Goal: Task Accomplishment & Management: Use online tool/utility

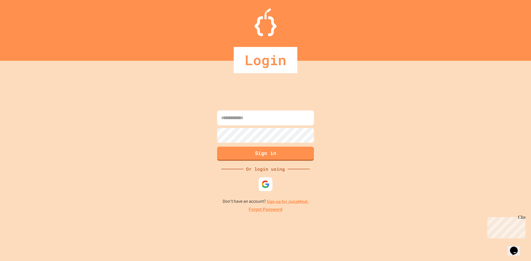
click at [250, 121] on input at bounding box center [265, 118] width 97 height 15
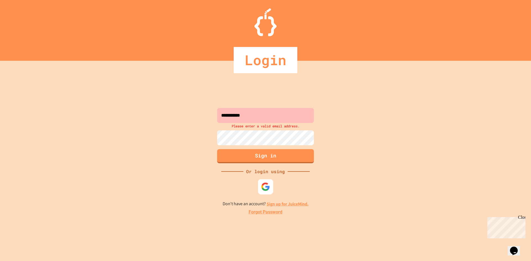
click at [260, 185] on div at bounding box center [265, 186] width 15 height 15
click at [268, 116] on input "**********" at bounding box center [265, 115] width 97 height 15
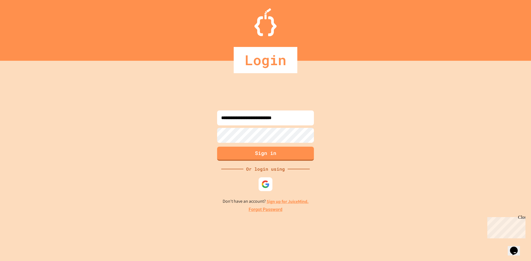
type input "**********"
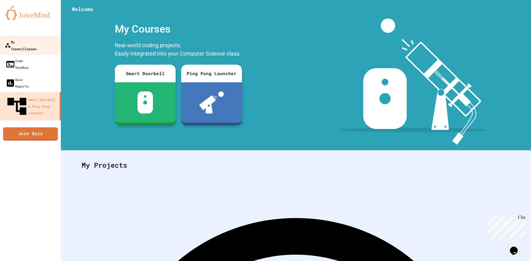
click at [30, 40] on div "My Teams/Classes" at bounding box center [21, 45] width 32 height 14
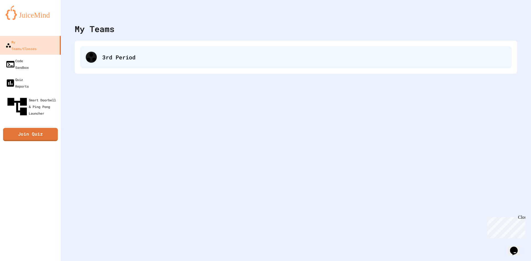
click at [119, 56] on div "3rd Period" at bounding box center [304, 57] width 404 height 8
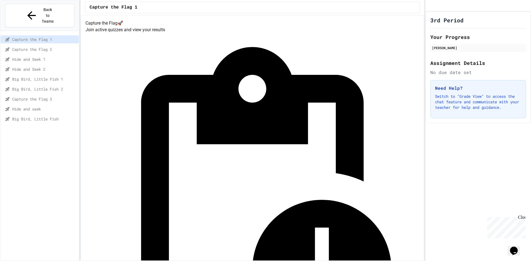
click at [50, 96] on span "Capture the Flag 3" at bounding box center [44, 99] width 64 height 6
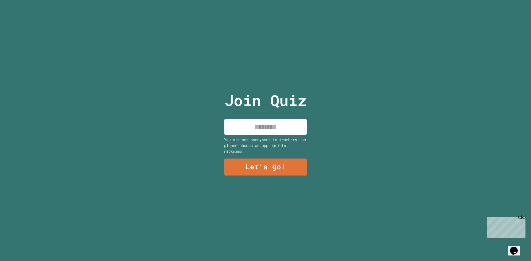
click at [251, 122] on input at bounding box center [265, 127] width 83 height 16
type input "*********"
click at [259, 170] on link "Let's go!" at bounding box center [265, 167] width 83 height 18
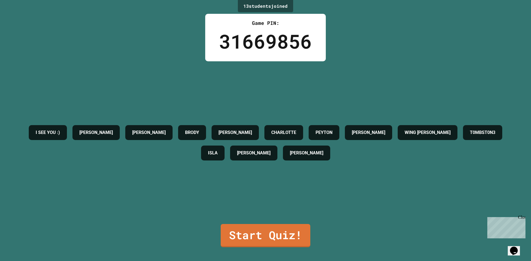
click at [523, 218] on div "Close" at bounding box center [521, 218] width 7 height 7
click at [300, 233] on link "Start Quiz!" at bounding box center [266, 235] width 90 height 23
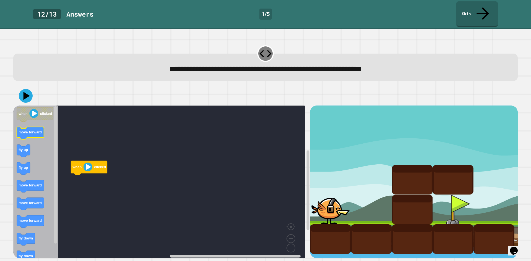
click at [29, 130] on text "move forward" at bounding box center [30, 132] width 23 height 4
click at [24, 148] on text "fly up" at bounding box center [23, 150] width 9 height 4
click at [81, 187] on text "fly up" at bounding box center [77, 189] width 9 height 4
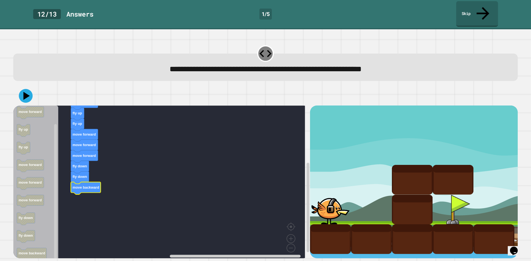
click at [487, 9] on link "Skip" at bounding box center [477, 14] width 42 height 26
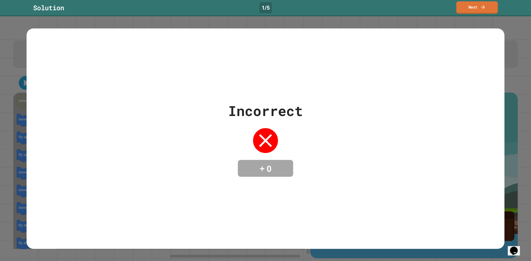
click at [286, 134] on div "Incorrect + 0" at bounding box center [265, 139] width 75 height 77
click at [475, 11] on link "Next" at bounding box center [477, 7] width 42 height 13
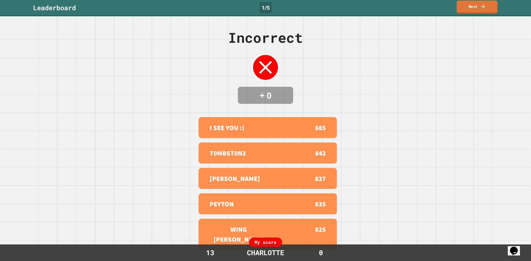
click at [475, 11] on link "Next" at bounding box center [476, 7] width 41 height 13
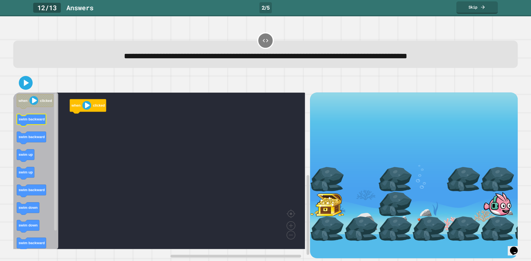
click at [25, 121] on text "swim backward" at bounding box center [32, 119] width 26 height 4
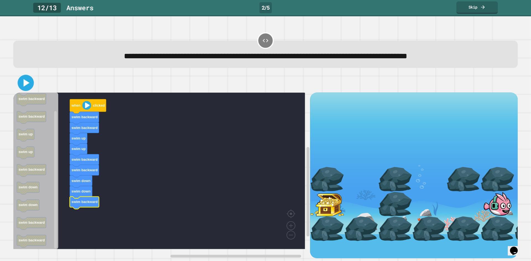
click at [24, 82] on icon at bounding box center [26, 82] width 6 height 7
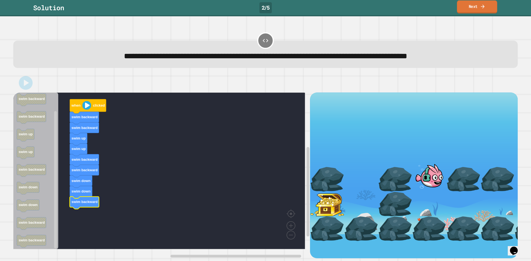
click at [484, 6] on icon at bounding box center [482, 7] width 5 height 6
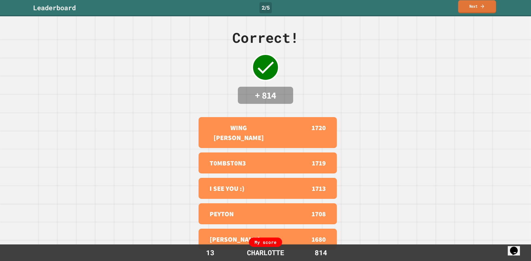
click at [470, 9] on link "Next" at bounding box center [477, 6] width 38 height 13
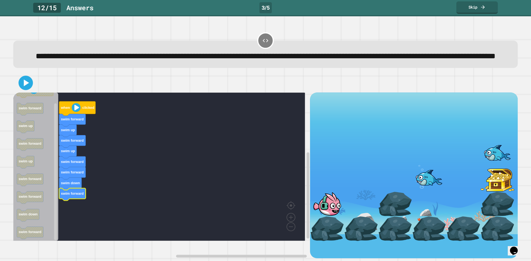
click at [26, 86] on icon at bounding box center [26, 83] width 5 height 7
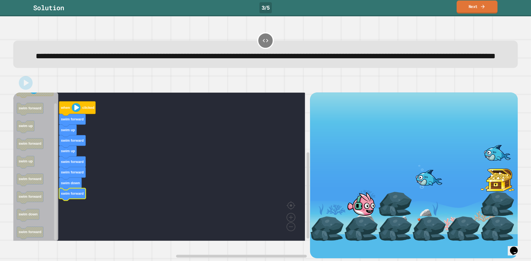
click at [471, 8] on link "Next" at bounding box center [476, 7] width 41 height 13
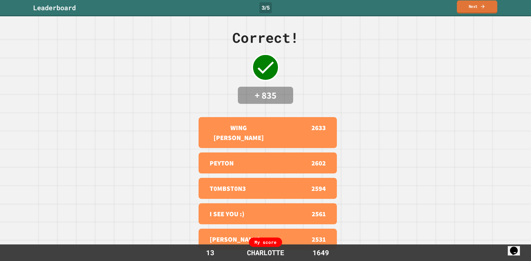
click at [470, 8] on link "Next" at bounding box center [477, 7] width 40 height 13
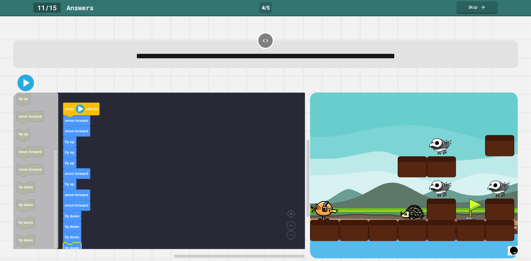
click at [27, 87] on icon at bounding box center [25, 82] width 13 height 13
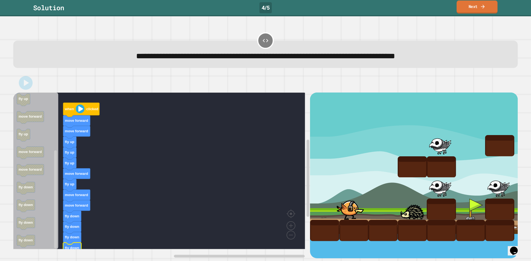
click at [476, 7] on link "Next" at bounding box center [476, 7] width 41 height 13
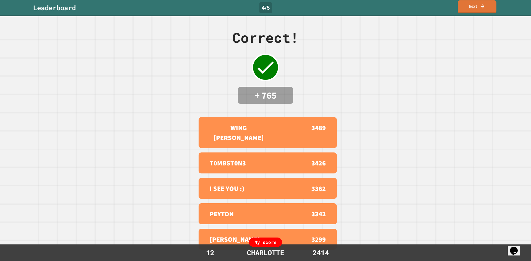
click at [472, 6] on link "Next" at bounding box center [477, 6] width 39 height 13
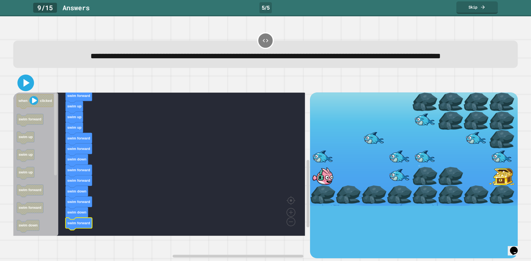
click at [27, 90] on icon at bounding box center [25, 82] width 13 height 13
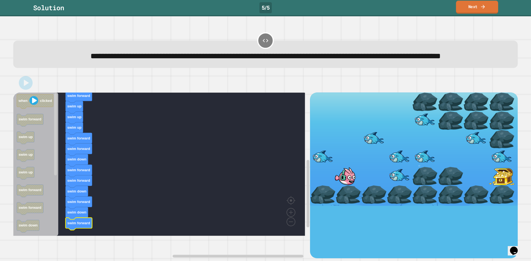
click at [474, 9] on link "Next" at bounding box center [477, 7] width 42 height 13
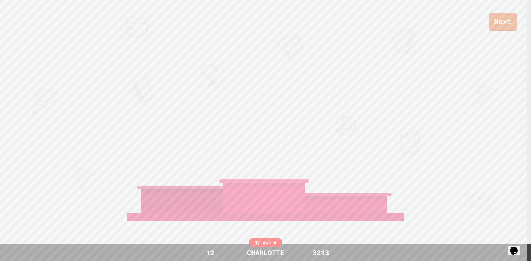
click at [497, 24] on link "Next" at bounding box center [503, 22] width 28 height 18
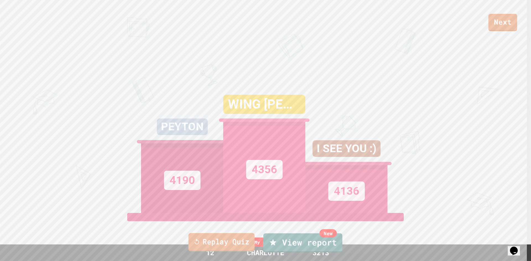
click at [243, 251] on link "Replay Quiz" at bounding box center [221, 242] width 66 height 18
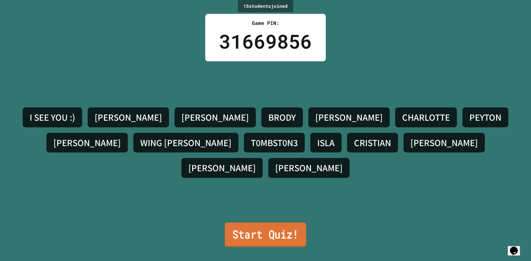
click at [254, 233] on link "Start Quiz!" at bounding box center [265, 235] width 81 height 24
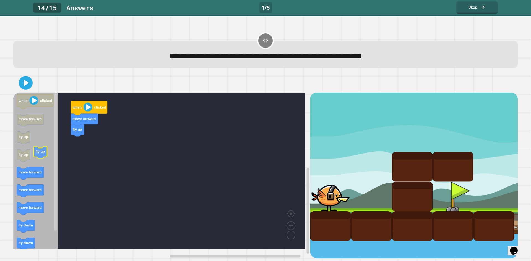
click at [50, 155] on icon "Blockly Workspace" at bounding box center [35, 171] width 45 height 157
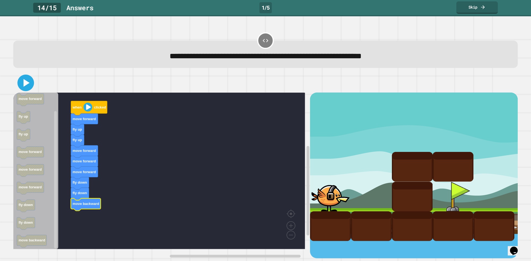
click at [28, 87] on icon at bounding box center [25, 82] width 13 height 13
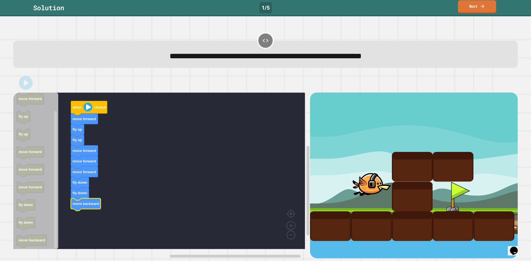
click at [477, 10] on link "Next" at bounding box center [477, 6] width 38 height 13
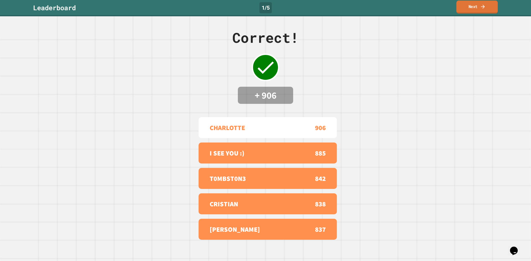
click at [475, 4] on link "Next" at bounding box center [476, 7] width 41 height 13
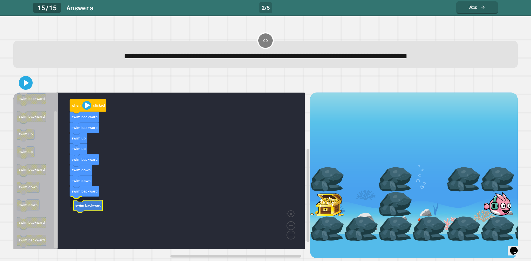
click at [93, 205] on text "swim backward" at bounding box center [88, 206] width 26 height 4
click at [27, 87] on icon at bounding box center [25, 82] width 11 height 11
click at [22, 89] on icon at bounding box center [25, 82] width 13 height 13
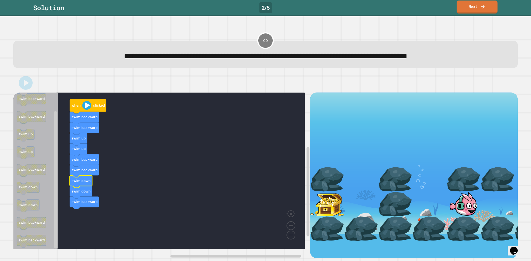
click at [472, 10] on link "Next" at bounding box center [476, 7] width 41 height 13
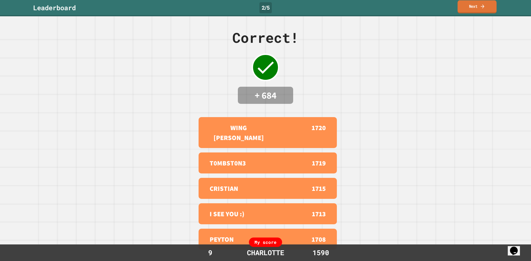
click at [465, 7] on link "Next" at bounding box center [476, 6] width 39 height 13
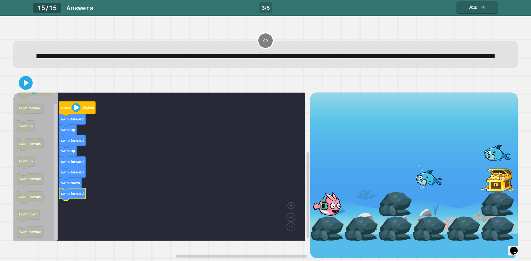
click at [28, 88] on icon at bounding box center [25, 82] width 11 height 11
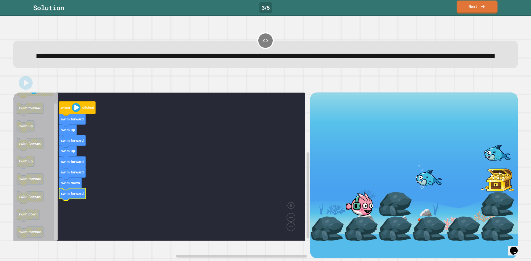
click at [475, 8] on link "Next" at bounding box center [476, 7] width 41 height 13
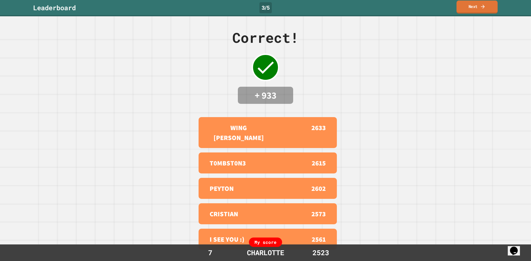
click at [475, 8] on link "Next" at bounding box center [476, 7] width 41 height 13
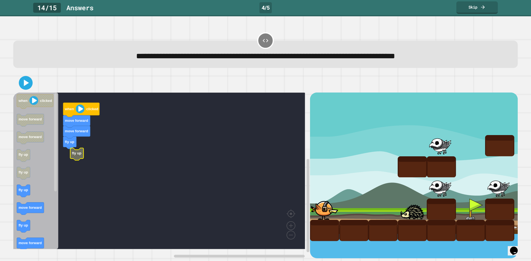
click at [72, 156] on text "fly up" at bounding box center [76, 154] width 9 height 4
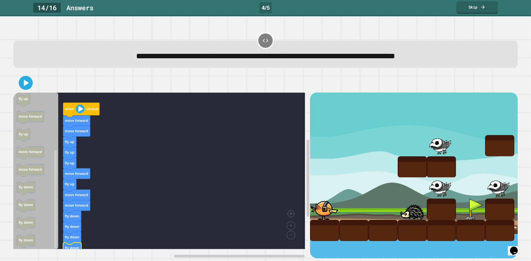
click at [27, 89] on icon at bounding box center [25, 82] width 11 height 11
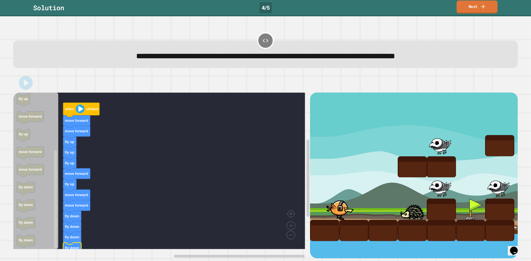
click at [480, 7] on link "Next" at bounding box center [476, 7] width 41 height 13
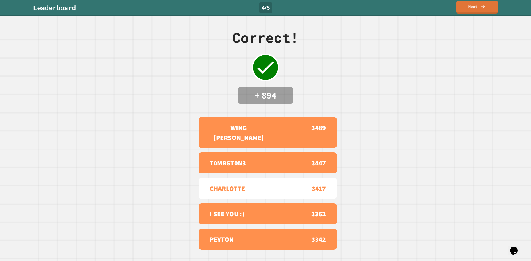
click at [478, 8] on link "Next" at bounding box center [477, 7] width 42 height 13
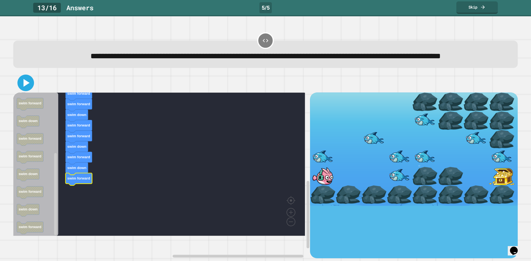
click at [28, 90] on icon at bounding box center [25, 82] width 13 height 13
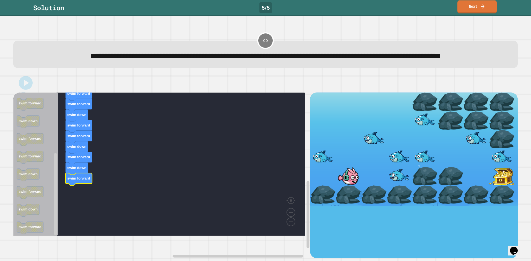
click at [485, 6] on icon at bounding box center [482, 6] width 5 height 6
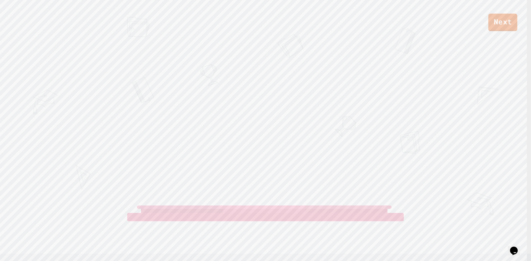
click at [502, 24] on link "Next" at bounding box center [502, 23] width 29 height 18
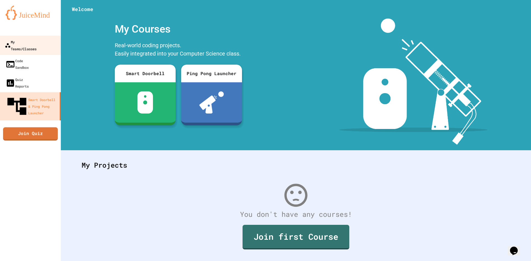
click at [26, 44] on div "My Teams/Classes" at bounding box center [21, 45] width 32 height 14
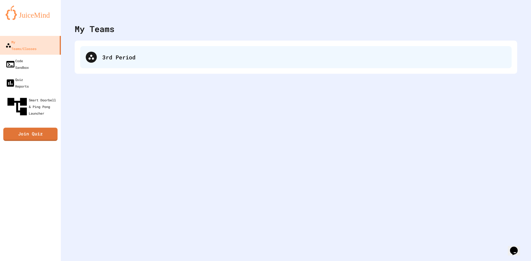
click at [99, 53] on div "3rd Period" at bounding box center [295, 57] width 431 height 22
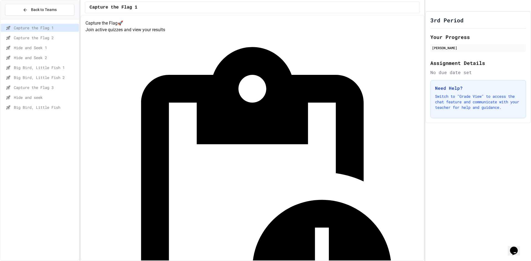
click at [38, 100] on div "Hide and seek" at bounding box center [40, 97] width 78 height 8
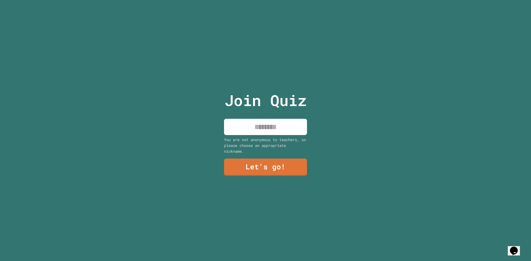
click at [274, 128] on input at bounding box center [265, 127] width 83 height 16
type input "*********"
click at [258, 174] on div "Join Quiz ********* You are not anonymous to teachers, so please choose an appr…" at bounding box center [265, 130] width 93 height 261
click at [269, 171] on link "Let's go!" at bounding box center [265, 167] width 83 height 18
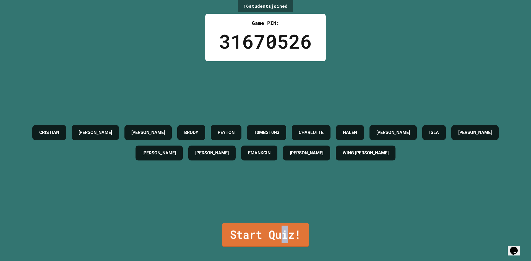
click at [282, 224] on link "Start Quiz!" at bounding box center [265, 235] width 87 height 24
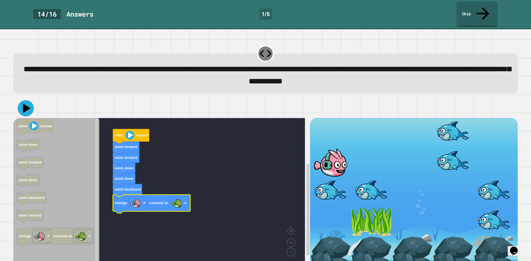
click at [25, 103] on icon at bounding box center [26, 107] width 7 height 9
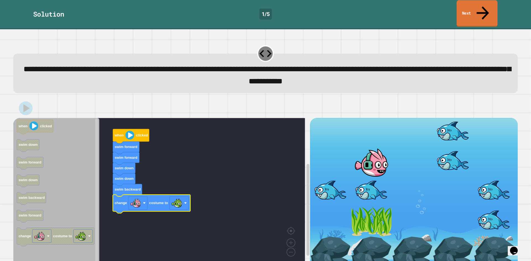
click at [480, 3] on link "Next" at bounding box center [476, 13] width 41 height 27
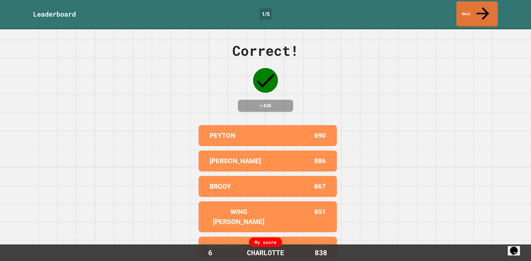
click at [467, 11] on link "Next" at bounding box center [476, 13] width 41 height 25
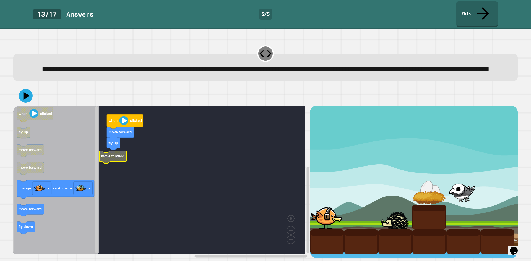
click at [122, 156] on text "move forward" at bounding box center [112, 157] width 23 height 4
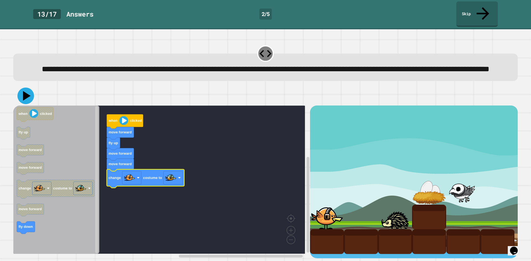
click at [30, 97] on icon at bounding box center [25, 96] width 17 height 17
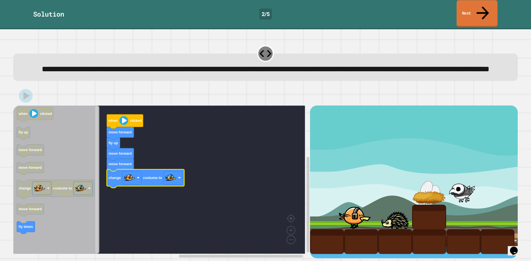
click at [483, 5] on icon at bounding box center [482, 13] width 19 height 20
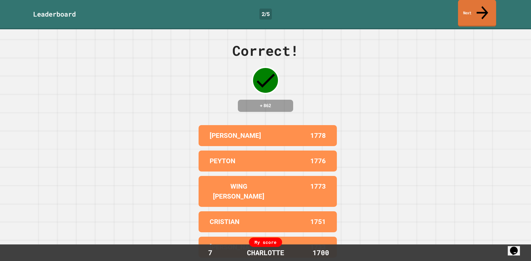
click at [480, 7] on link "Next" at bounding box center [477, 13] width 38 height 27
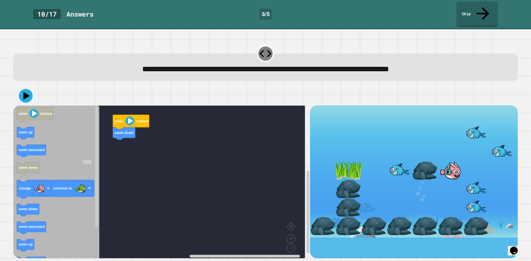
click at [126, 137] on rect "Blockly Workspace" at bounding box center [159, 184] width 292 height 157
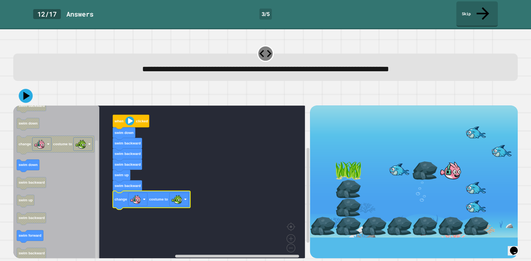
click at [27, 92] on icon at bounding box center [26, 96] width 6 height 8
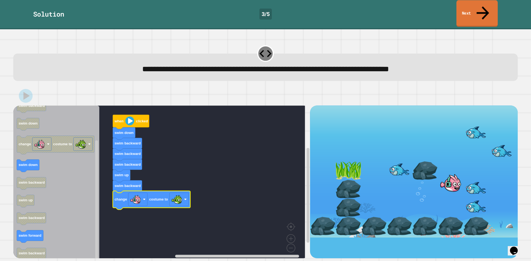
click at [472, 6] on link "Next" at bounding box center [476, 13] width 41 height 27
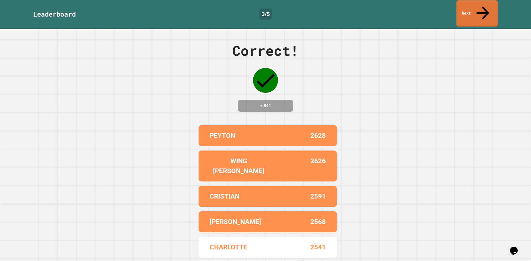
click at [474, 4] on link "Next" at bounding box center [476, 13] width 41 height 27
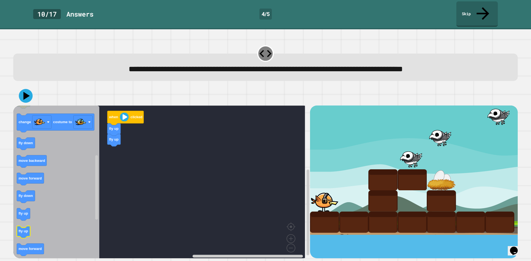
click at [56, 207] on icon "Blockly Workspace" at bounding box center [56, 184] width 86 height 157
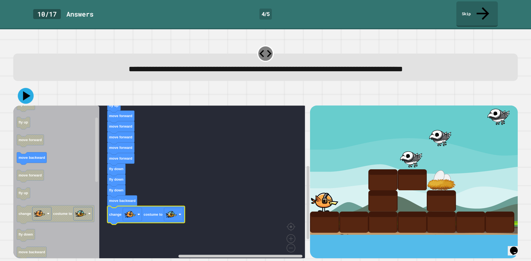
click at [30, 89] on icon at bounding box center [26, 96] width 16 height 16
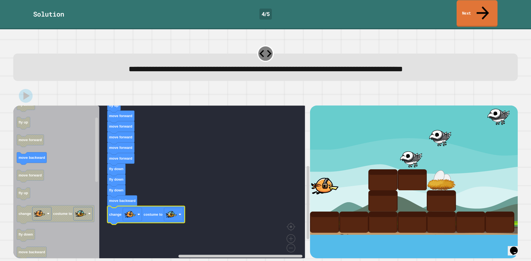
click at [486, 3] on link "Next" at bounding box center [476, 13] width 41 height 27
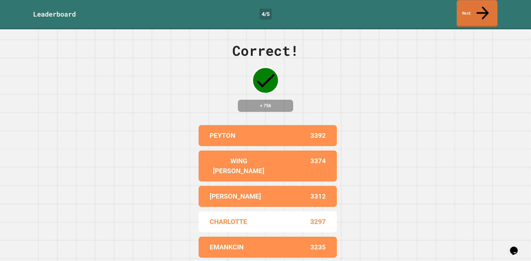
click at [486, 3] on link "Next" at bounding box center [476, 13] width 41 height 27
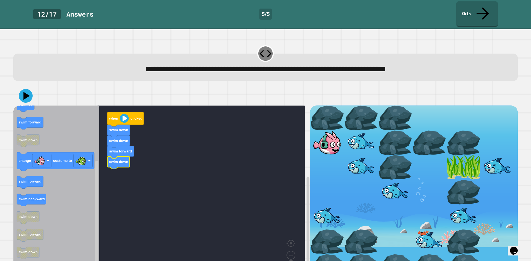
click at [36, 176] on icon "when clicked swim forward swim backward swim up swim up swim forward swim down …" at bounding box center [56, 192] width 86 height 173
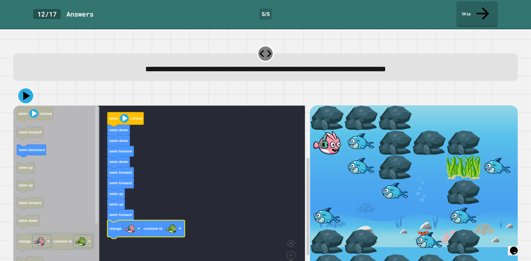
click at [26, 90] on icon at bounding box center [25, 95] width 15 height 15
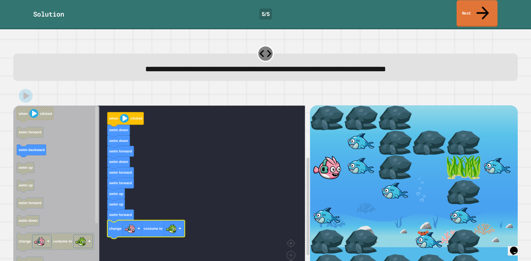
click at [467, 7] on link "Next" at bounding box center [476, 13] width 41 height 27
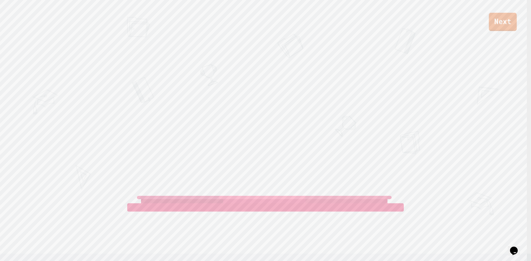
click at [509, 30] on link "Next" at bounding box center [503, 22] width 28 height 18
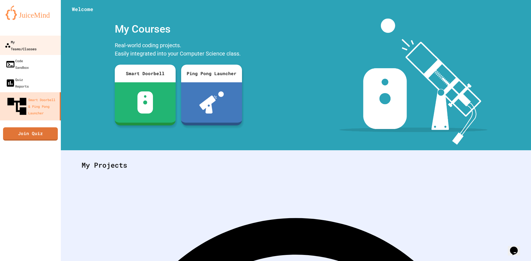
click at [46, 43] on link "My Teams/Classes" at bounding box center [30, 45] width 63 height 19
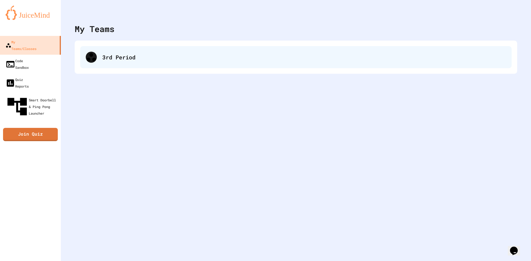
click at [118, 68] on div "3rd Period" at bounding box center [295, 57] width 431 height 22
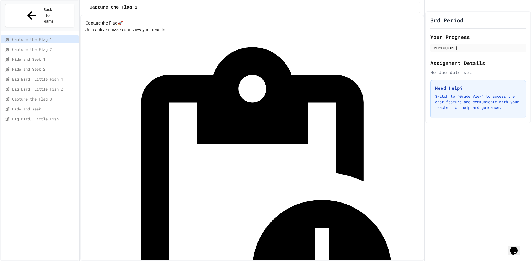
click at [36, 116] on span "Big Bird, Little Fish" at bounding box center [44, 119] width 64 height 6
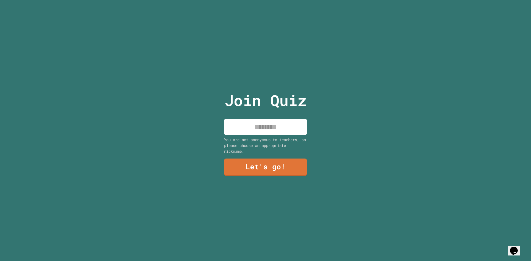
click at [254, 121] on input at bounding box center [265, 127] width 83 height 16
type input "*********"
click at [283, 161] on link "Let's go!" at bounding box center [265, 167] width 82 height 18
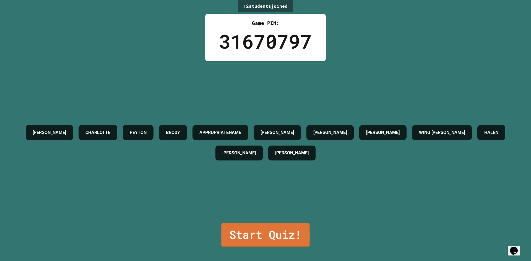
click at [302, 228] on link "Start Quiz!" at bounding box center [265, 235] width 88 height 24
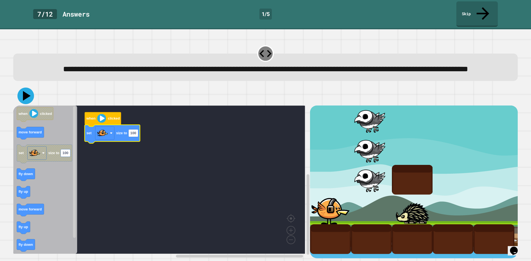
click at [28, 94] on icon at bounding box center [25, 96] width 17 height 17
click at [136, 135] on text "100" at bounding box center [133, 133] width 6 height 4
click at [136, 136] on input "***" at bounding box center [134, 133] width 10 height 7
type input "***"
click at [31, 92] on icon at bounding box center [25, 96] width 17 height 17
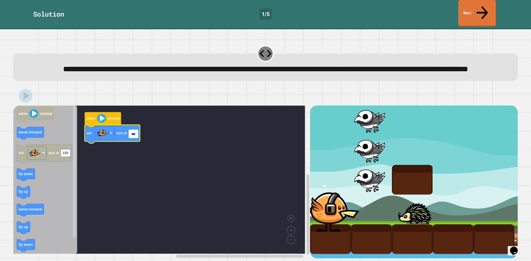
click at [472, 9] on link "Next" at bounding box center [477, 13] width 38 height 27
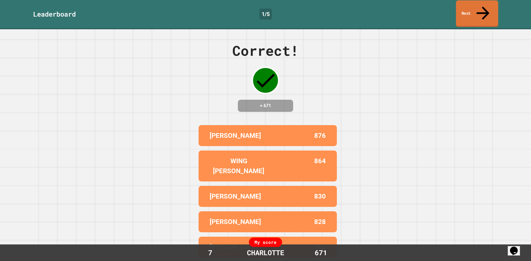
click at [470, 9] on link "Next" at bounding box center [477, 13] width 42 height 27
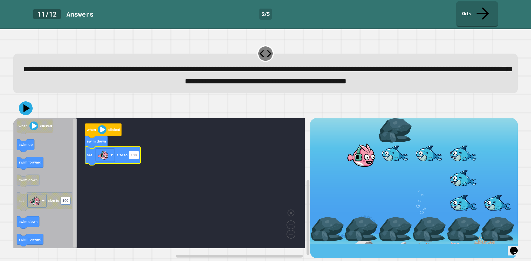
click at [137, 155] on rect "Blockly Workspace" at bounding box center [134, 154] width 10 height 7
click at [137, 155] on input "***" at bounding box center [134, 156] width 10 height 7
click at [135, 155] on input "***" at bounding box center [134, 156] width 10 height 7
click at [133, 156] on input "***" at bounding box center [134, 156] width 10 height 7
click at [134, 156] on input "***" at bounding box center [134, 156] width 10 height 7
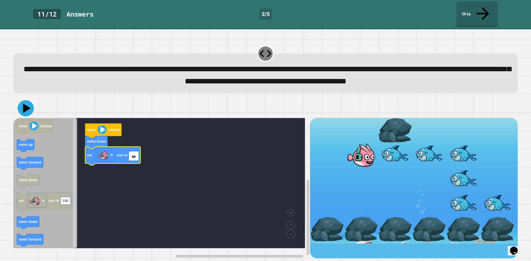
type input "***"
click at [24, 115] on icon at bounding box center [26, 108] width 16 height 16
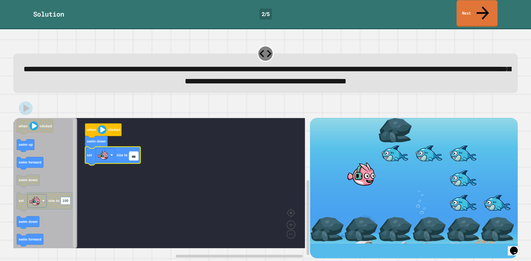
click at [489, 7] on link "Next" at bounding box center [476, 13] width 41 height 27
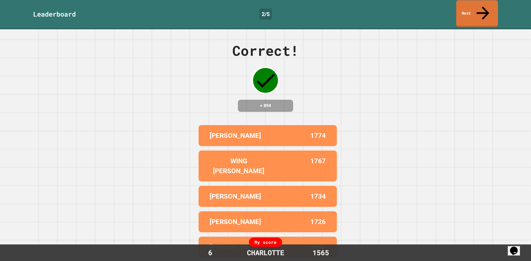
click at [489, 6] on link "Next" at bounding box center [477, 13] width 42 height 27
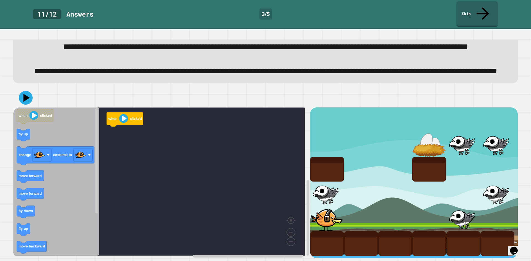
scroll to position [44, 0]
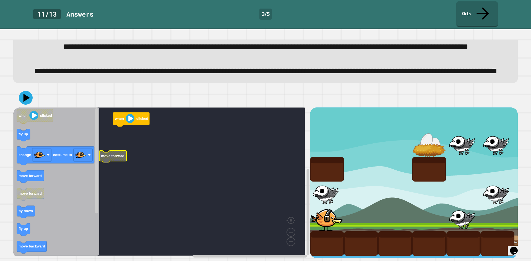
click at [117, 143] on rect "Blockly Workspace" at bounding box center [159, 182] width 292 height 148
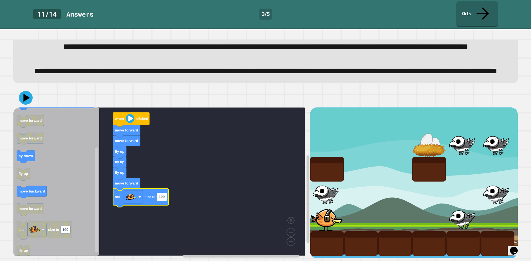
click at [166, 194] on rect "Blockly Workspace" at bounding box center [162, 197] width 10 height 7
click at [165, 192] on input "***" at bounding box center [162, 191] width 10 height 7
type input "*"
type input "**"
click at [26, 93] on icon at bounding box center [26, 97] width 7 height 9
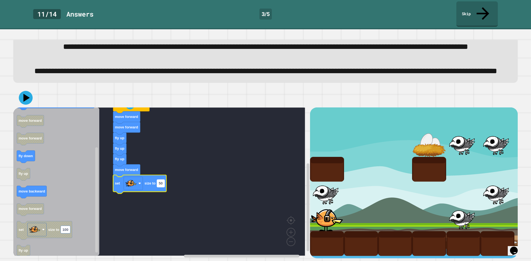
click at [160, 182] on text "50" at bounding box center [161, 184] width 4 height 4
click at [160, 178] on input "**" at bounding box center [161, 177] width 8 height 7
type input "**"
click at [28, 90] on icon at bounding box center [25, 98] width 17 height 17
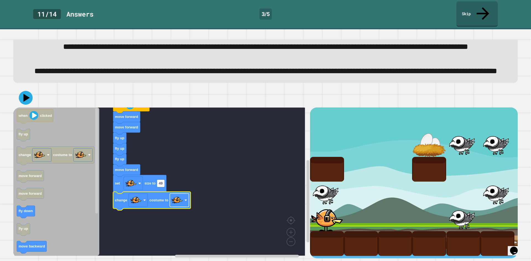
click at [183, 197] on rect "Blockly Workspace" at bounding box center [179, 200] width 19 height 13
click at [24, 94] on icon at bounding box center [26, 98] width 6 height 8
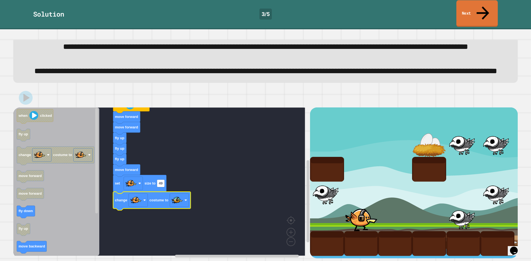
click at [470, 5] on link "Next" at bounding box center [476, 13] width 41 height 27
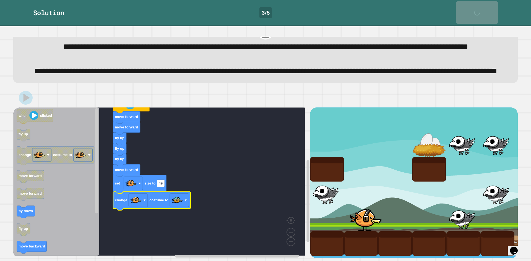
scroll to position [43, 0]
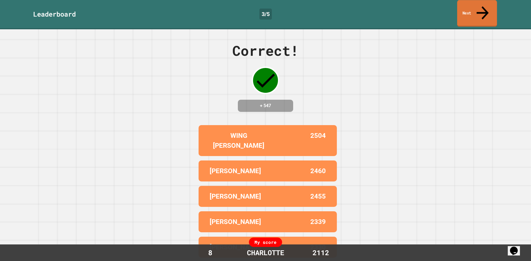
click at [472, 11] on link "Next" at bounding box center [477, 13] width 40 height 27
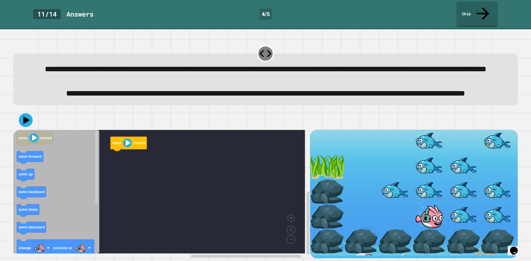
scroll to position [19, 0]
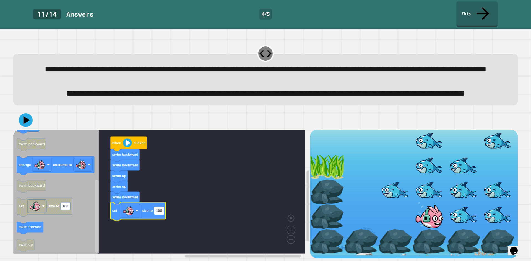
click at [160, 209] on text "100" at bounding box center [159, 211] width 6 height 4
type input "**"
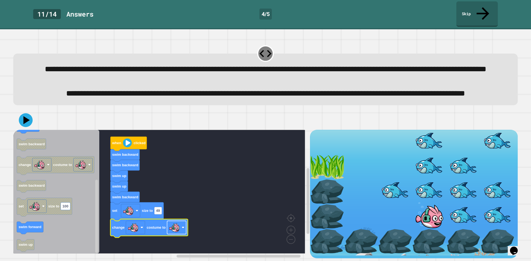
click at [175, 224] on image "Blockly Workspace" at bounding box center [174, 227] width 11 height 11
click at [21, 113] on icon at bounding box center [25, 120] width 15 height 15
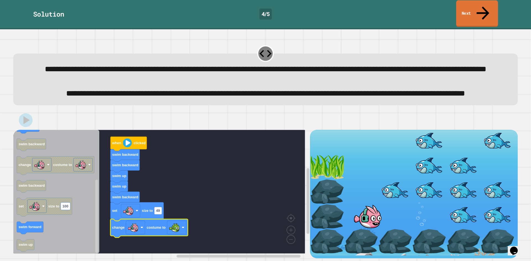
click at [485, 5] on icon at bounding box center [482, 13] width 19 height 20
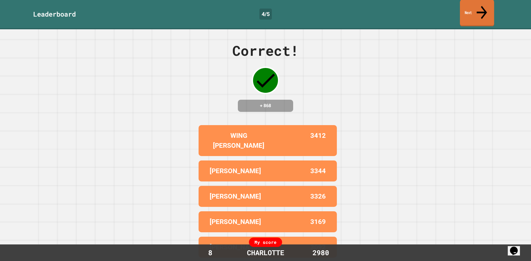
click at [487, 4] on link "Next" at bounding box center [477, 13] width 34 height 27
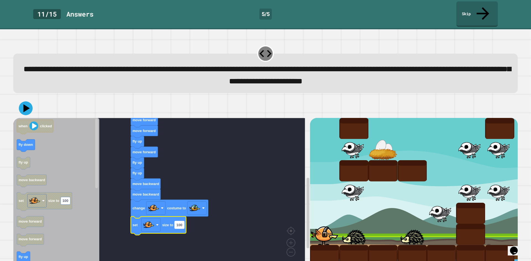
click at [182, 223] on text "100" at bounding box center [179, 225] width 6 height 4
type input "**"
click at [24, 103] on icon at bounding box center [27, 108] width 8 height 10
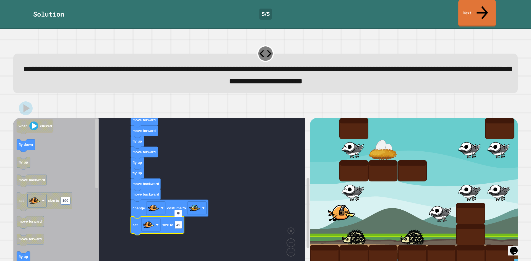
click at [492, 6] on link "Next" at bounding box center [477, 13] width 38 height 27
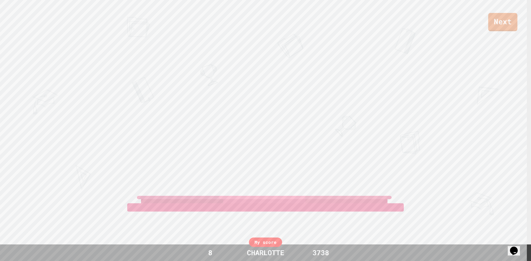
click at [498, 21] on link "Next" at bounding box center [502, 22] width 29 height 18
